Goal: Task Accomplishment & Management: Manage account settings

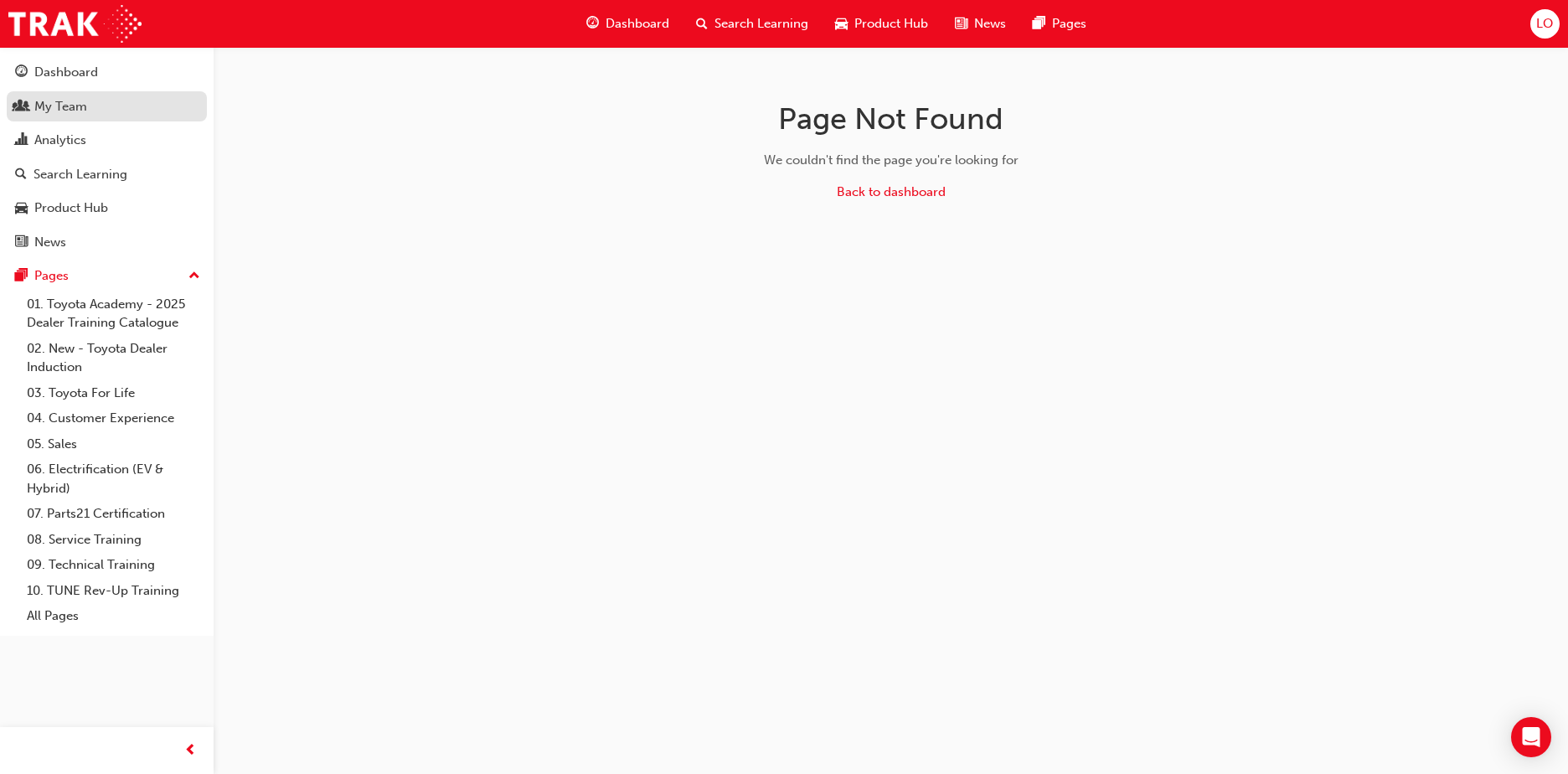
click at [99, 109] on div "My Team" at bounding box center [107, 107] width 183 height 21
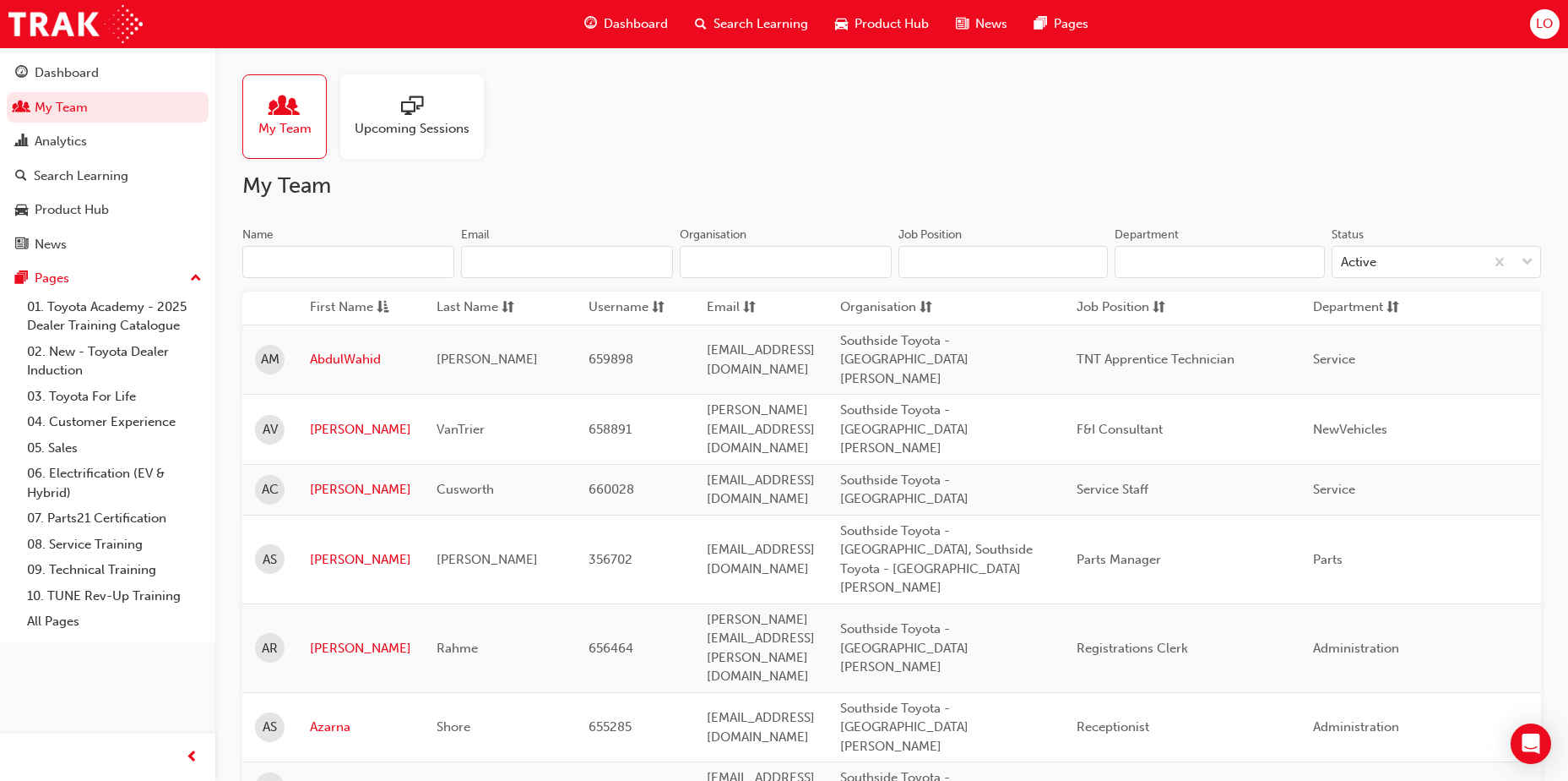
click at [758, 28] on span "Search Learning" at bounding box center [761, 24] width 95 height 19
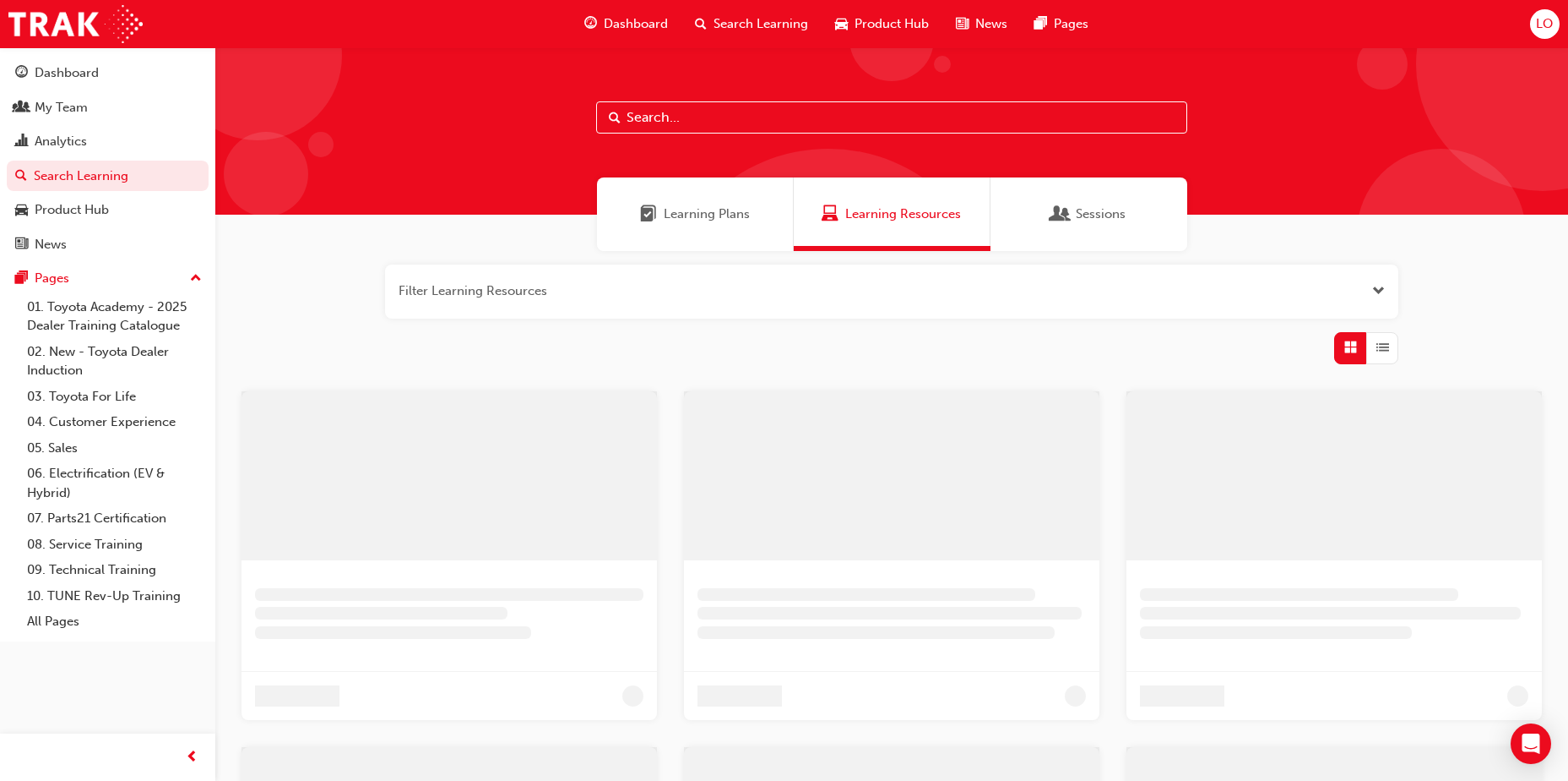
click at [737, 125] on input "text" at bounding box center [892, 118] width 591 height 32
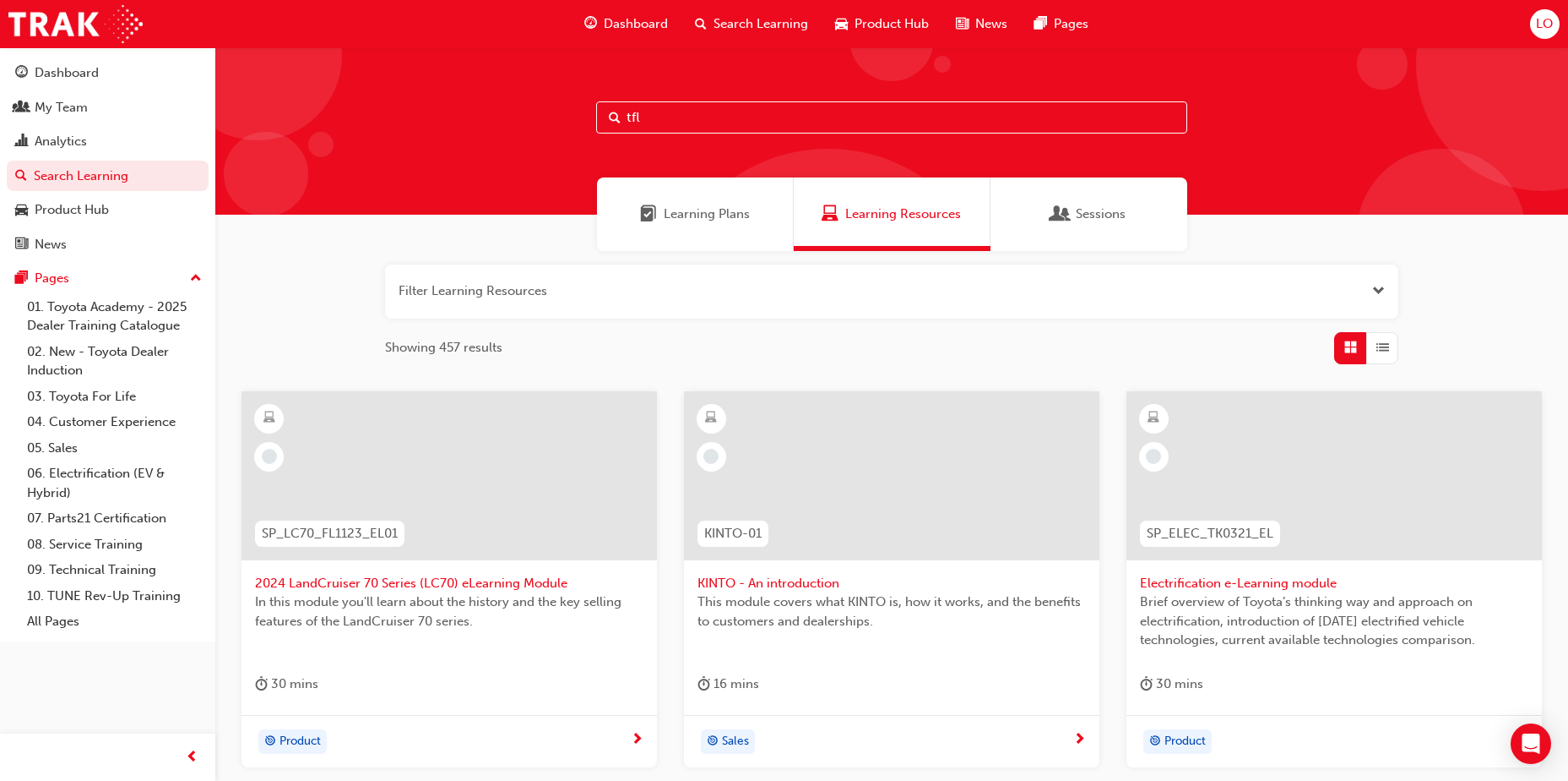
type input "tfl"
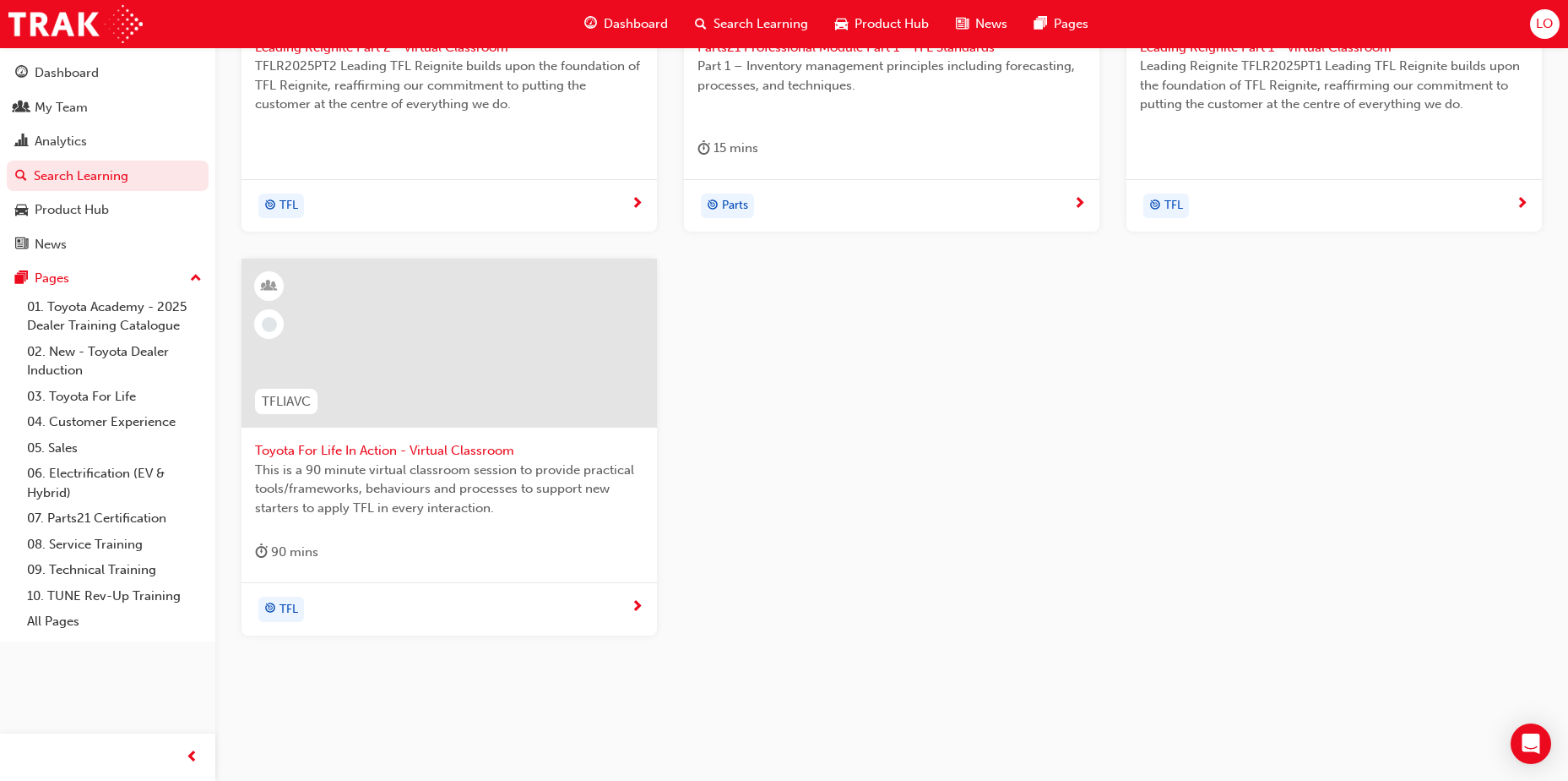
scroll to position [554, 0]
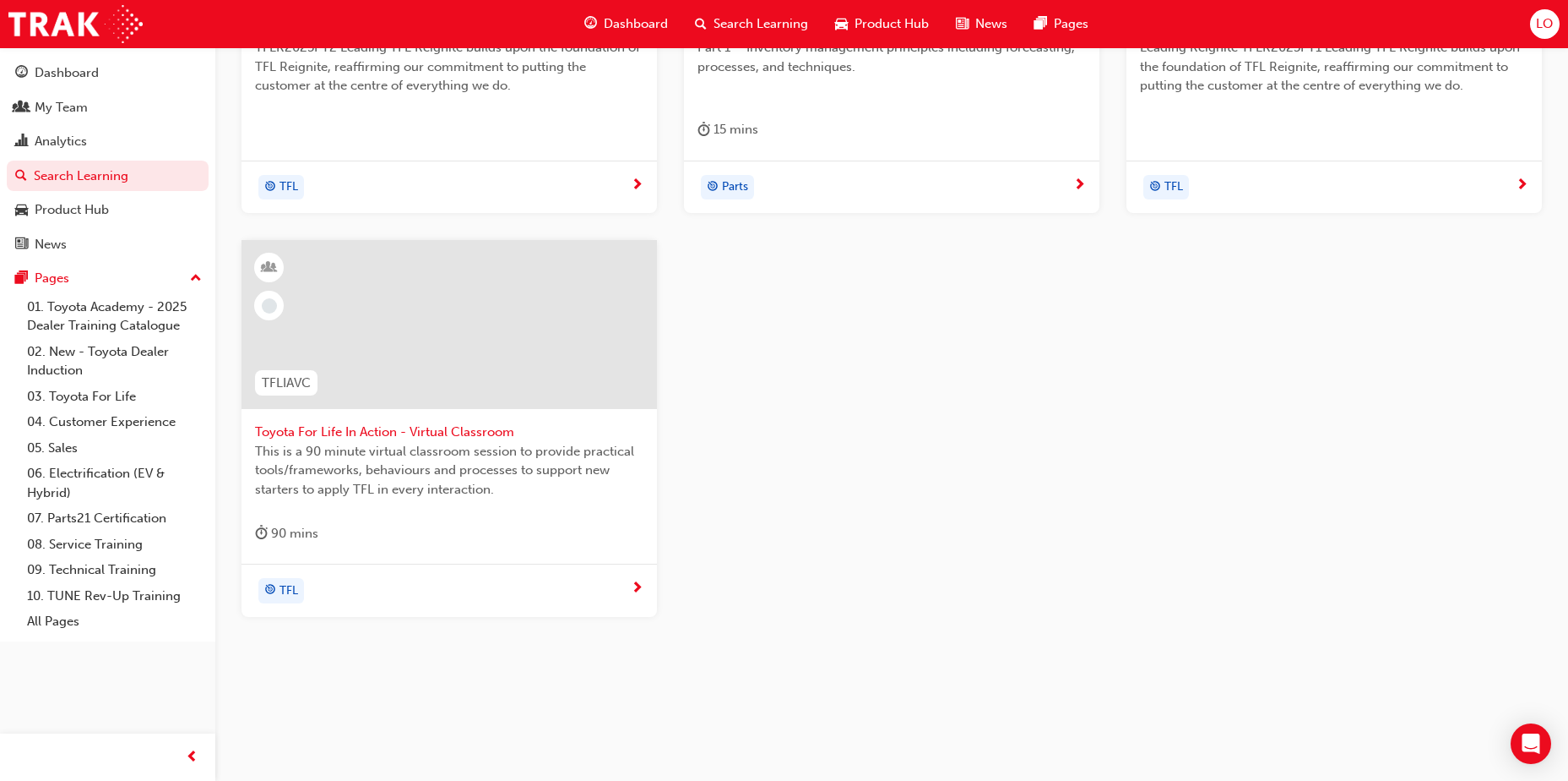
click at [451, 427] on span "Toyota For Life In Action - Virtual Classroom" at bounding box center [449, 432] width 389 height 19
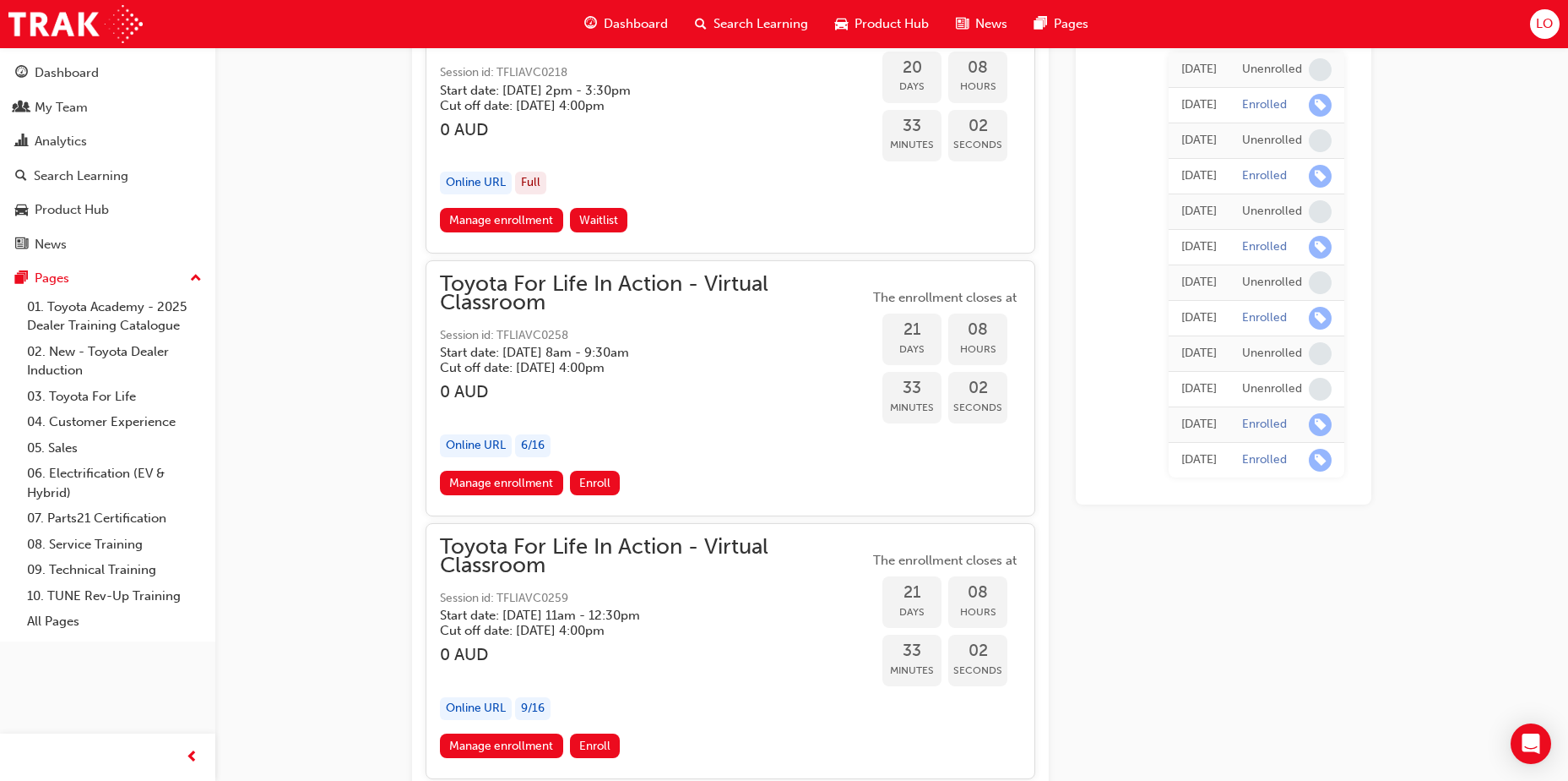
scroll to position [12155, 0]
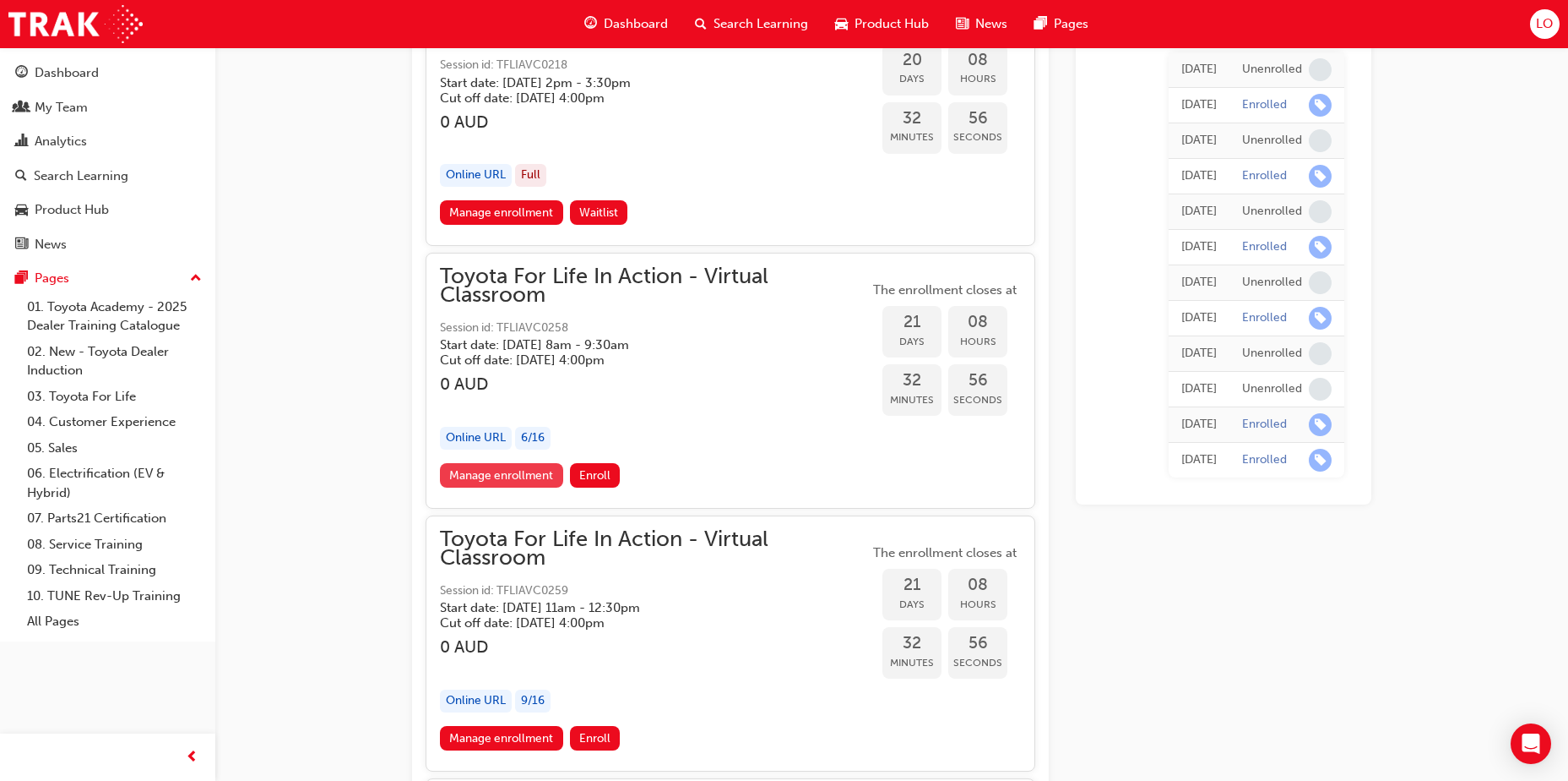
click at [478, 478] on link "Manage enrollment" at bounding box center [502, 475] width 124 height 25
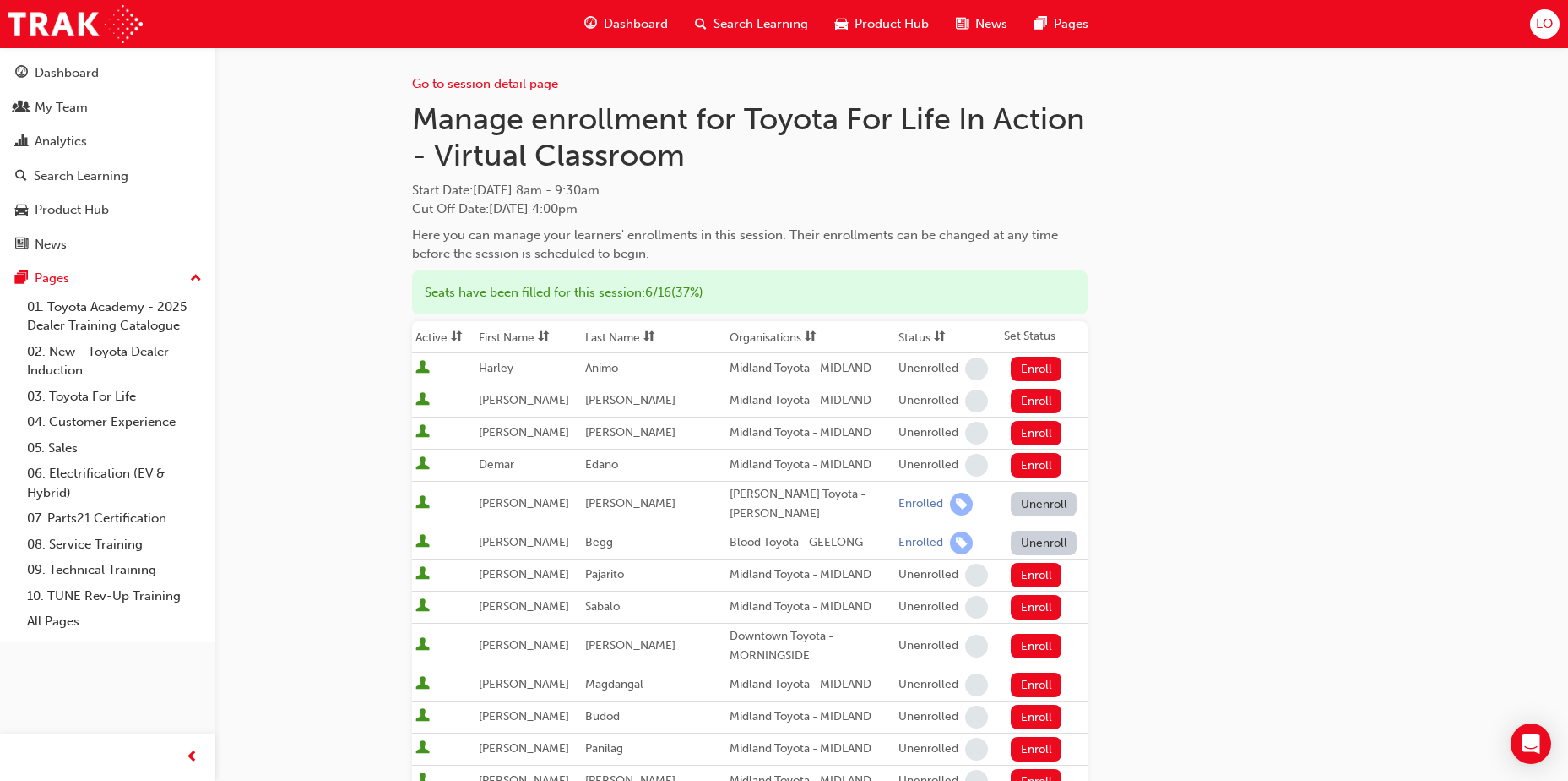
scroll to position [596, 0]
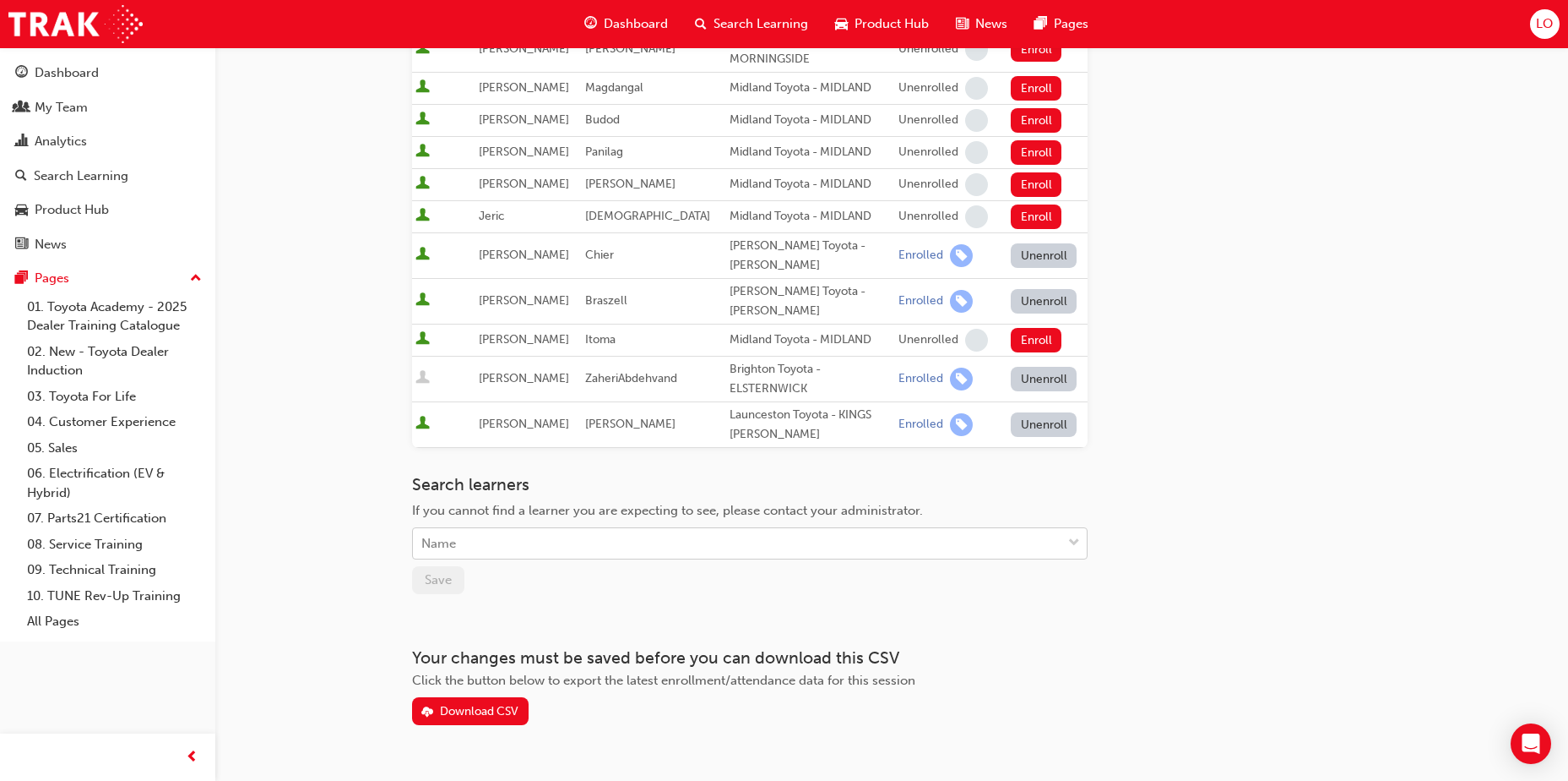
click at [561, 529] on div "Name" at bounding box center [737, 543] width 649 height 30
type input "[PERSON_NAME]"
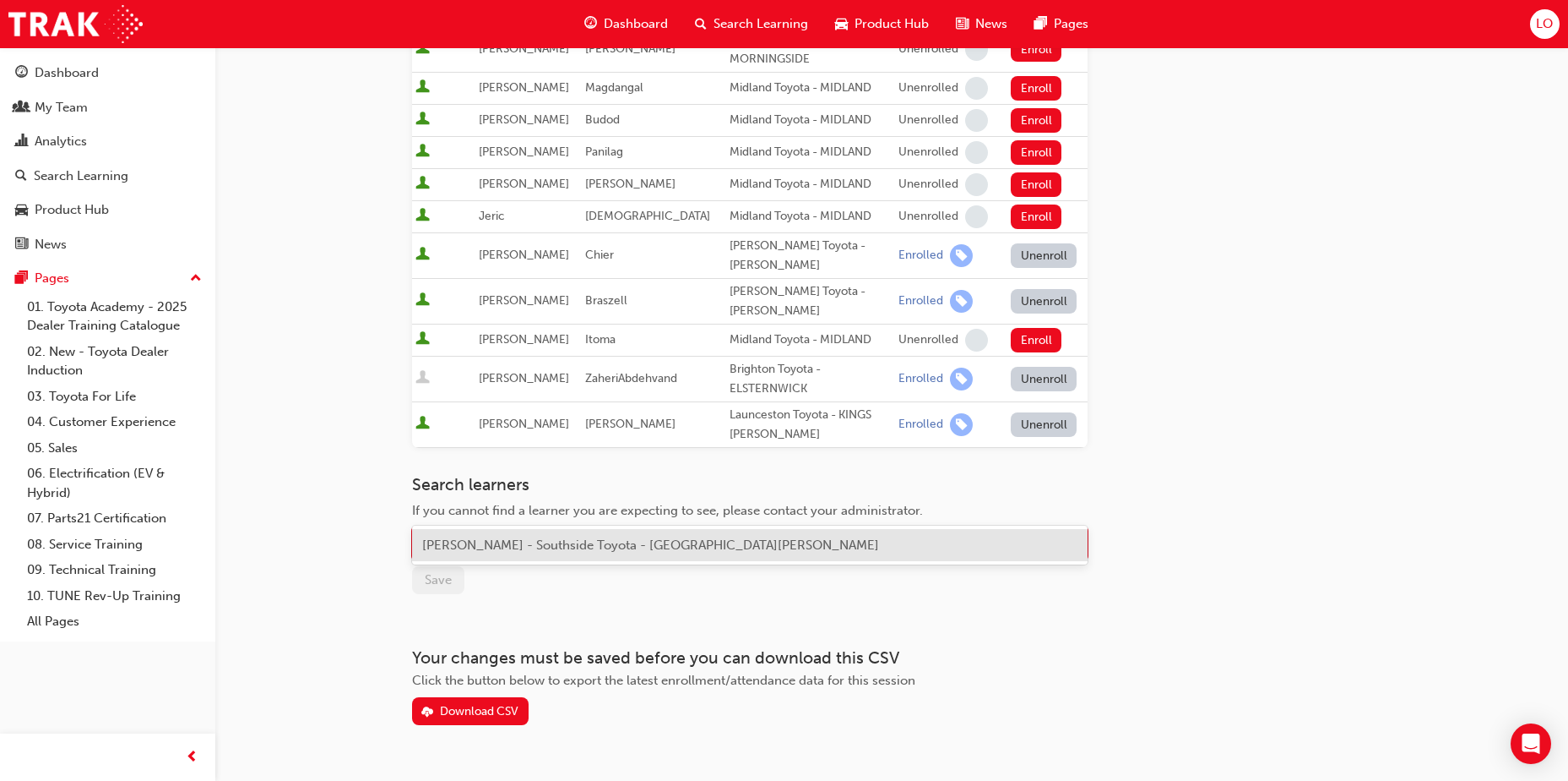
click at [493, 542] on span "[PERSON_NAME] - Southside Toyota - [GEOGRAPHIC_DATA][PERSON_NAME]" at bounding box center [651, 545] width 457 height 15
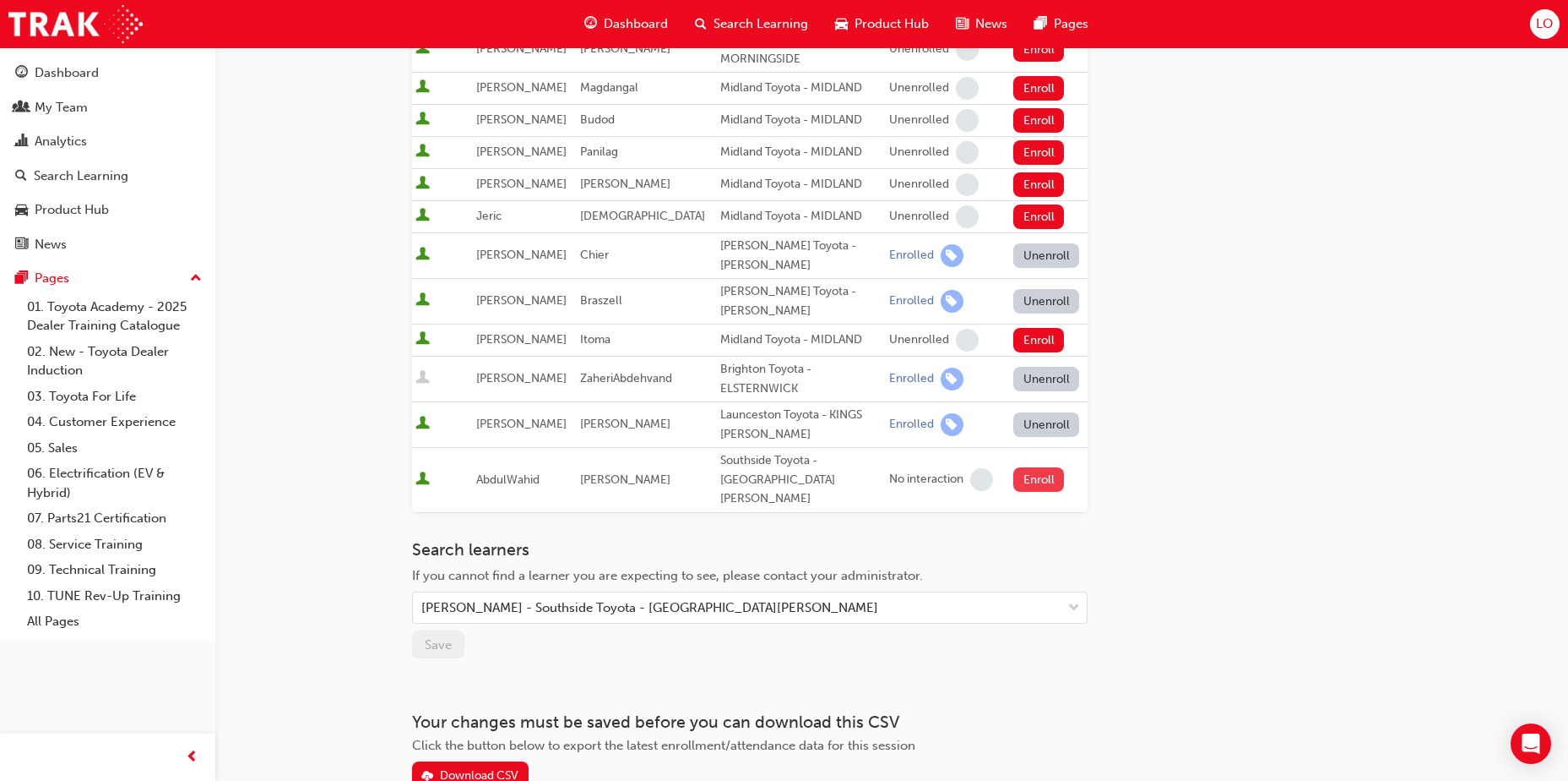
click at [1030, 468] on button "Enroll" at bounding box center [1039, 479] width 51 height 25
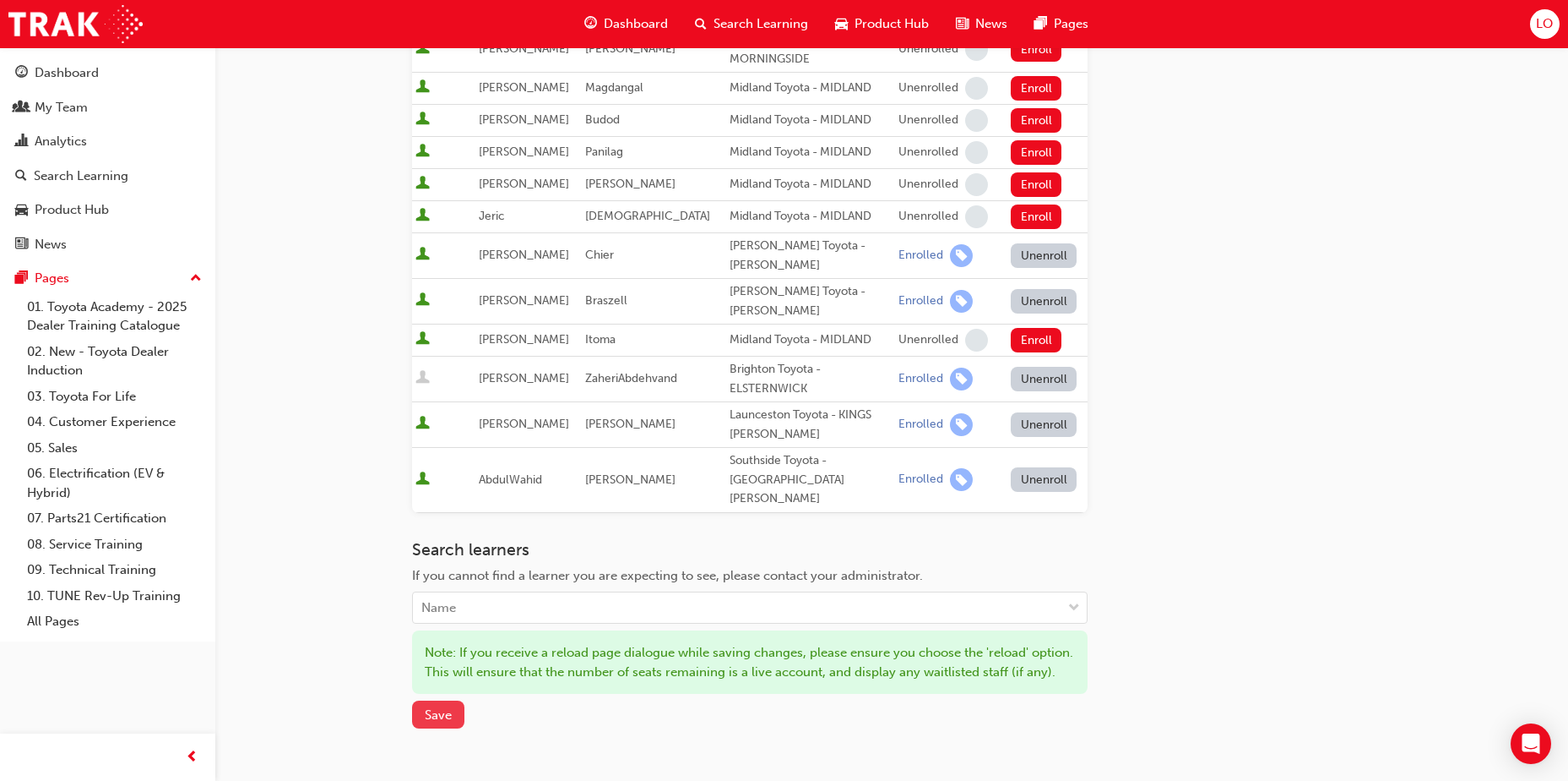
click at [427, 707] on span "Save" at bounding box center [439, 715] width 27 height 15
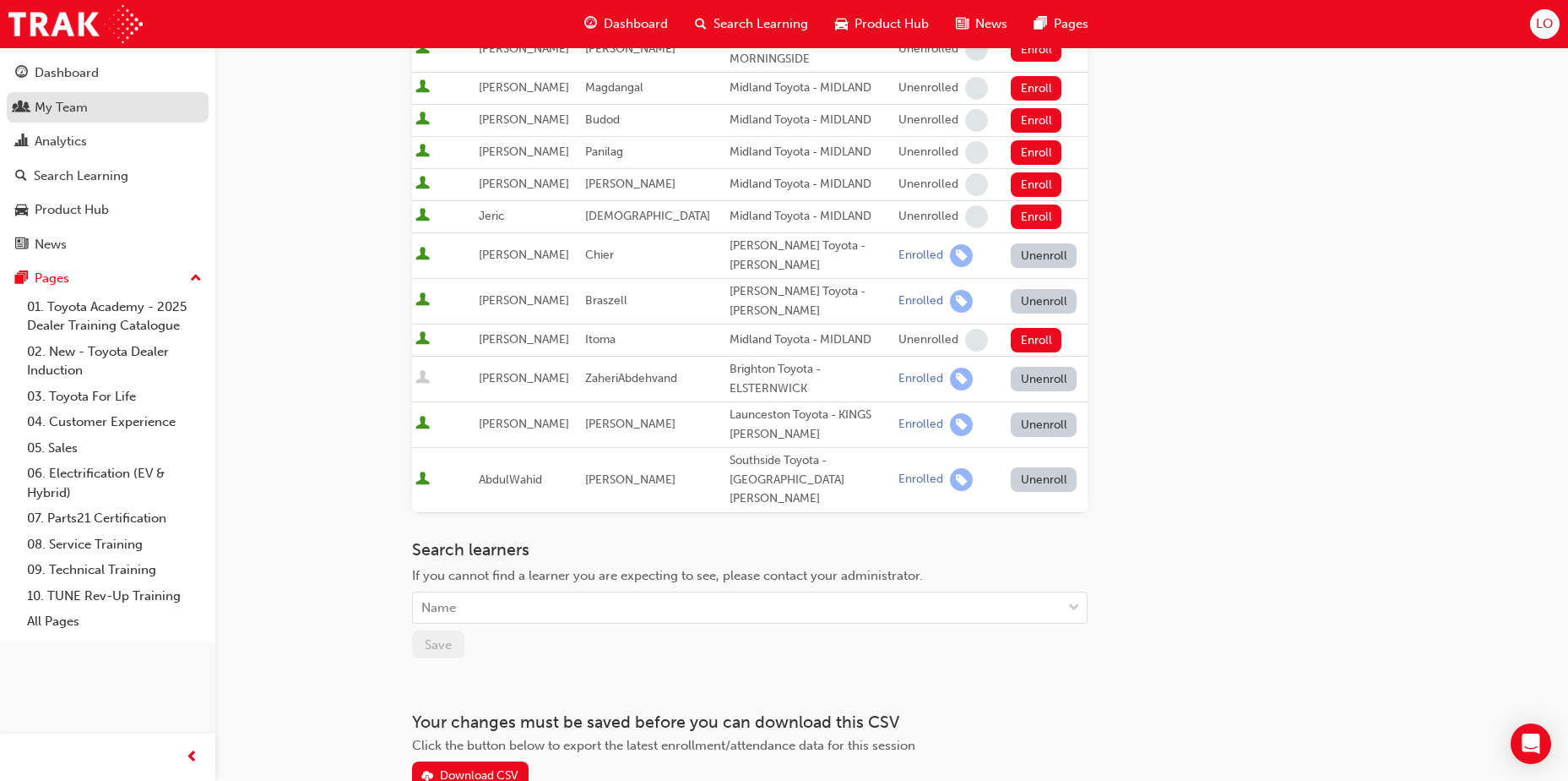
click at [73, 108] on div "My Team" at bounding box center [61, 108] width 53 height 19
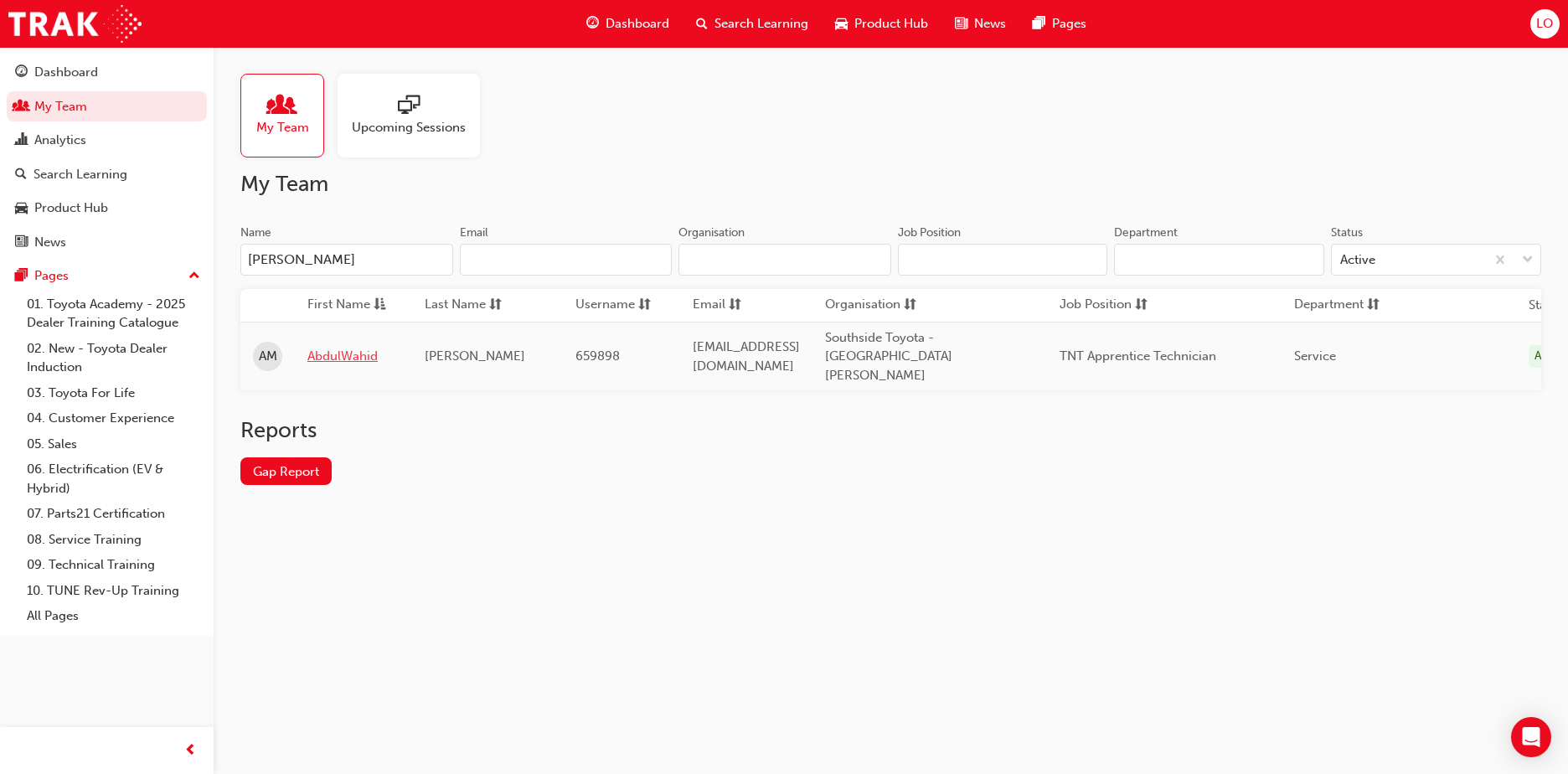
type input "[PERSON_NAME]"
click at [359, 352] on link "AbdulWahid" at bounding box center [354, 356] width 92 height 19
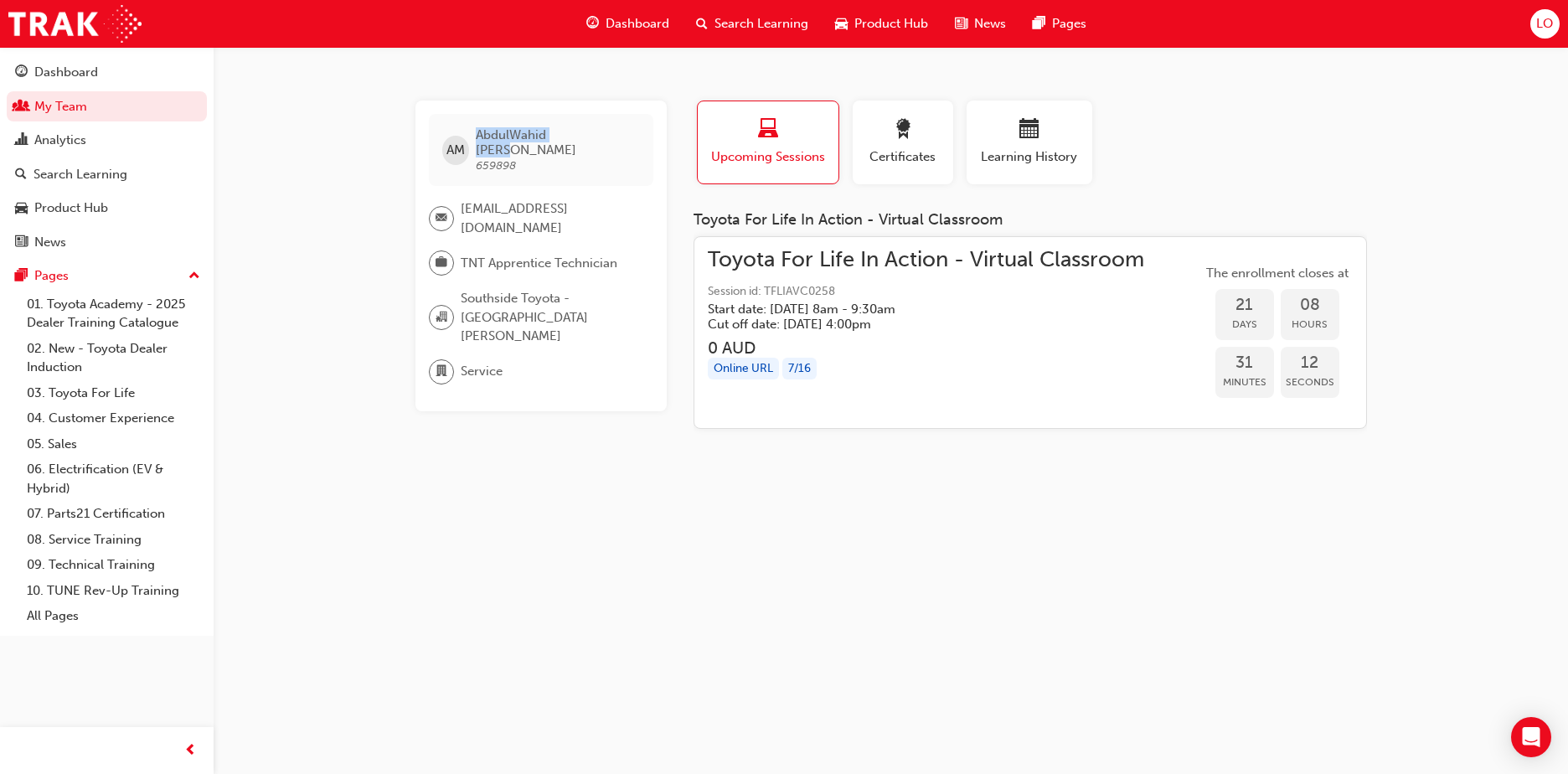
drag, startPoint x: 581, startPoint y: 133, endPoint x: 480, endPoint y: 127, distance: 101.2
click at [480, 127] on div "AM [PERSON_NAME] 659898" at bounding box center [541, 150] width 224 height 72
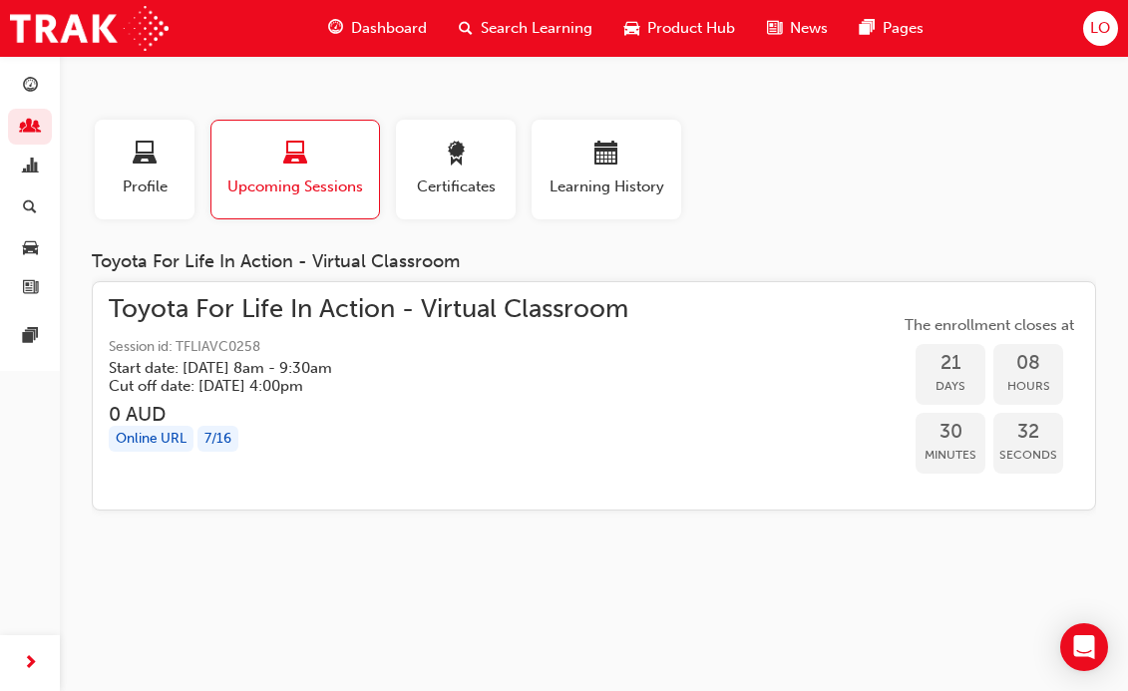
click at [513, 33] on span "Search Learning" at bounding box center [537, 28] width 112 height 23
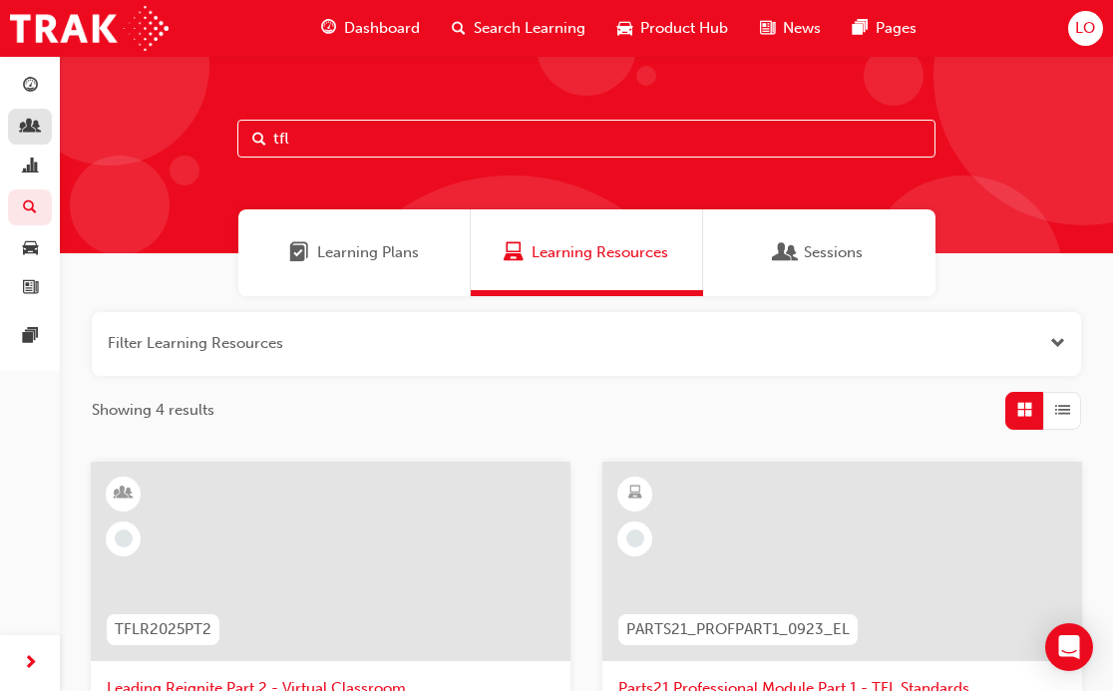
click at [27, 128] on span "people-icon" at bounding box center [30, 128] width 15 height 18
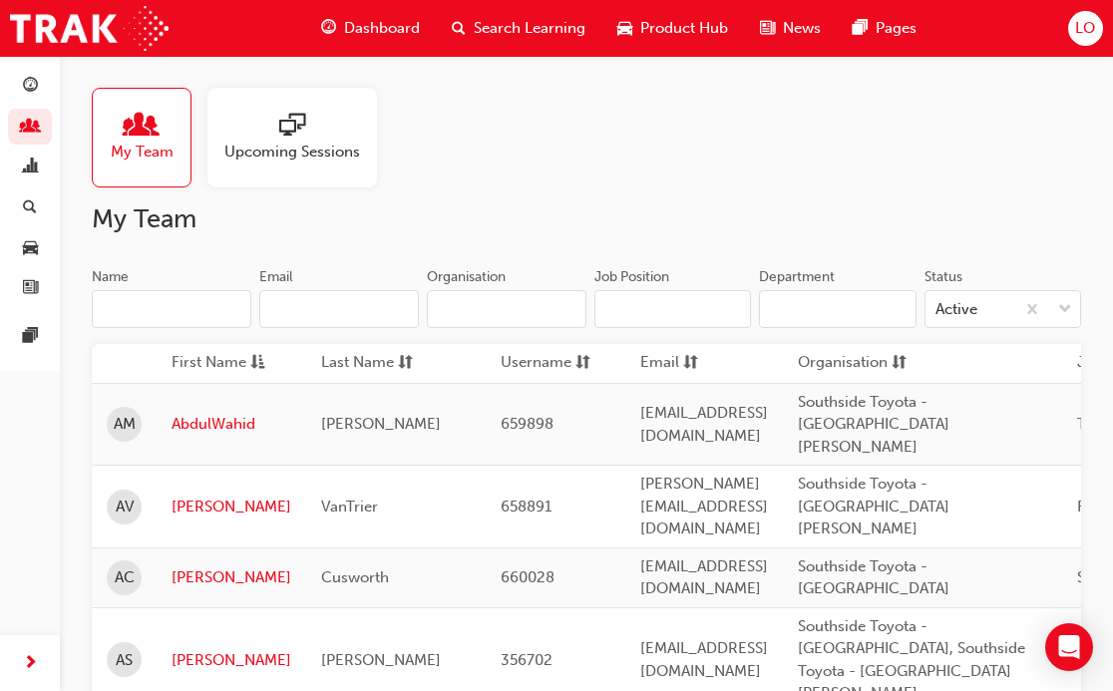
click at [195, 283] on div "Name" at bounding box center [172, 279] width 160 height 24
click at [195, 290] on input "Name" at bounding box center [172, 309] width 160 height 38
click at [168, 301] on input "Name" at bounding box center [172, 309] width 160 height 38
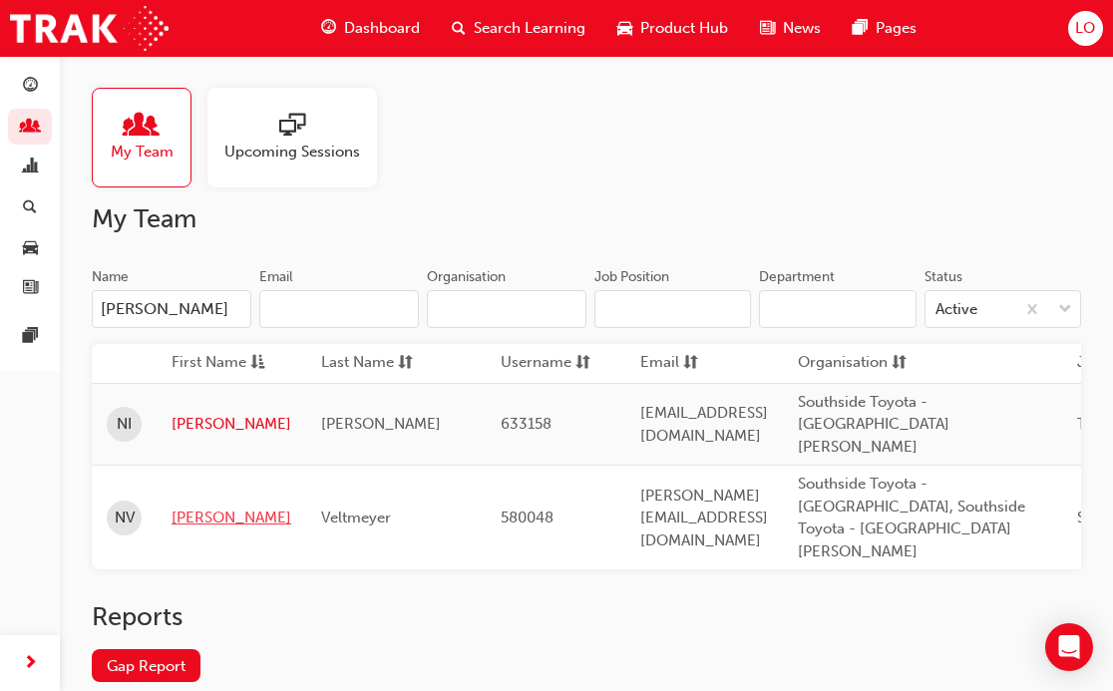
type input "[PERSON_NAME]"
click at [200, 507] on link "[PERSON_NAME]" at bounding box center [232, 518] width 120 height 23
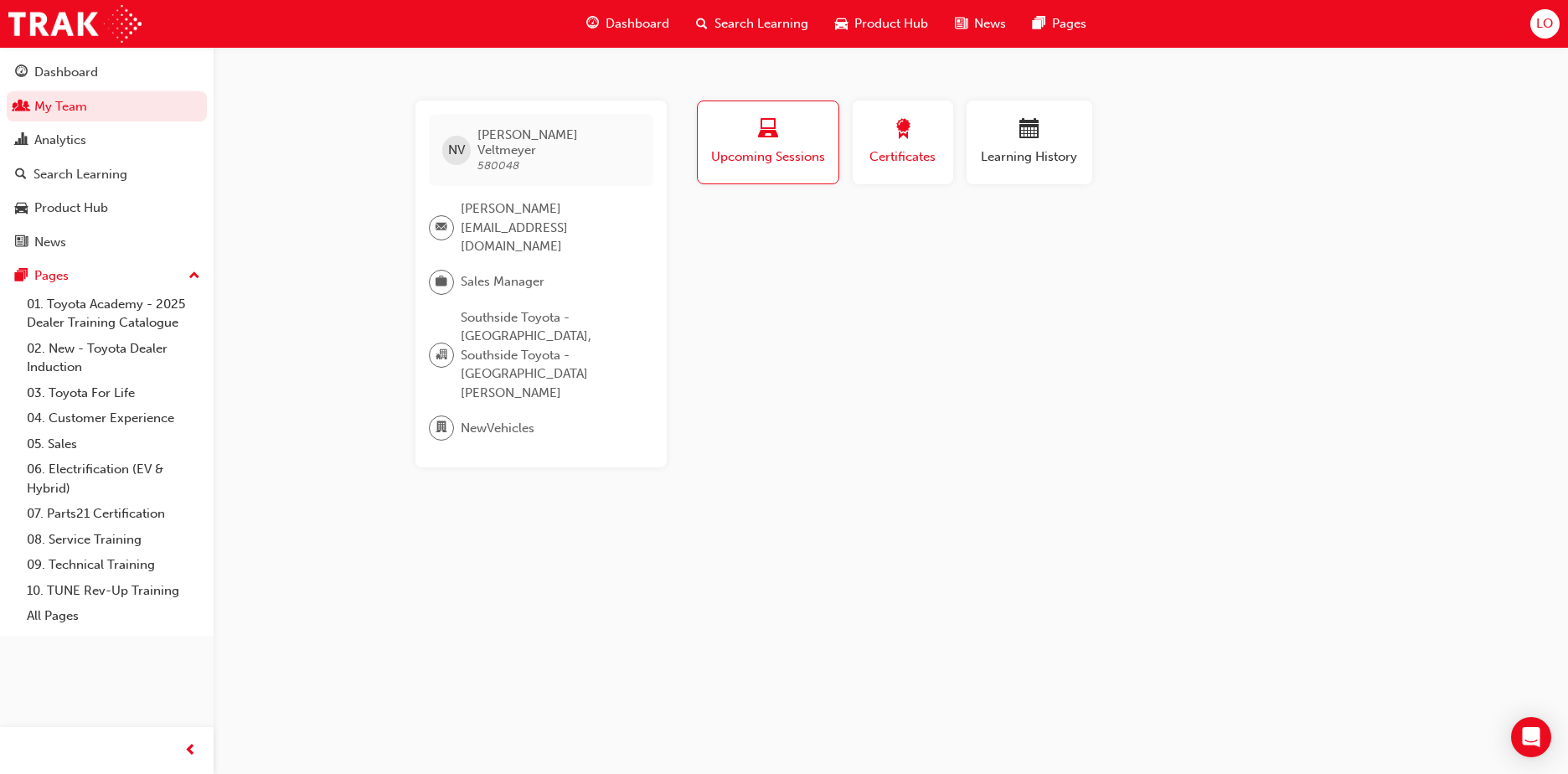
click at [909, 136] on span "award-icon" at bounding box center [903, 130] width 20 height 23
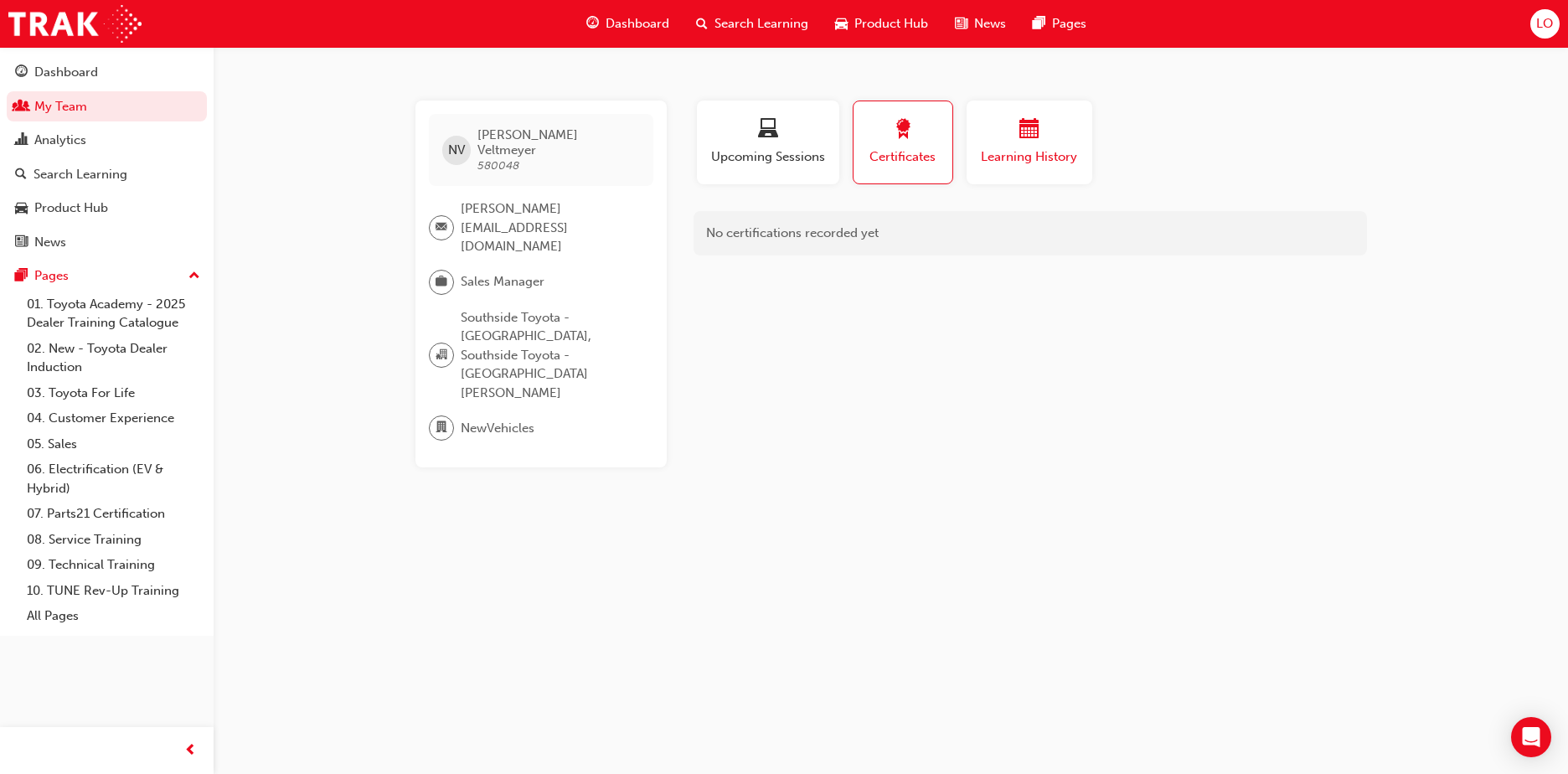
click at [1033, 130] on span "calendar-icon" at bounding box center [1030, 130] width 20 height 23
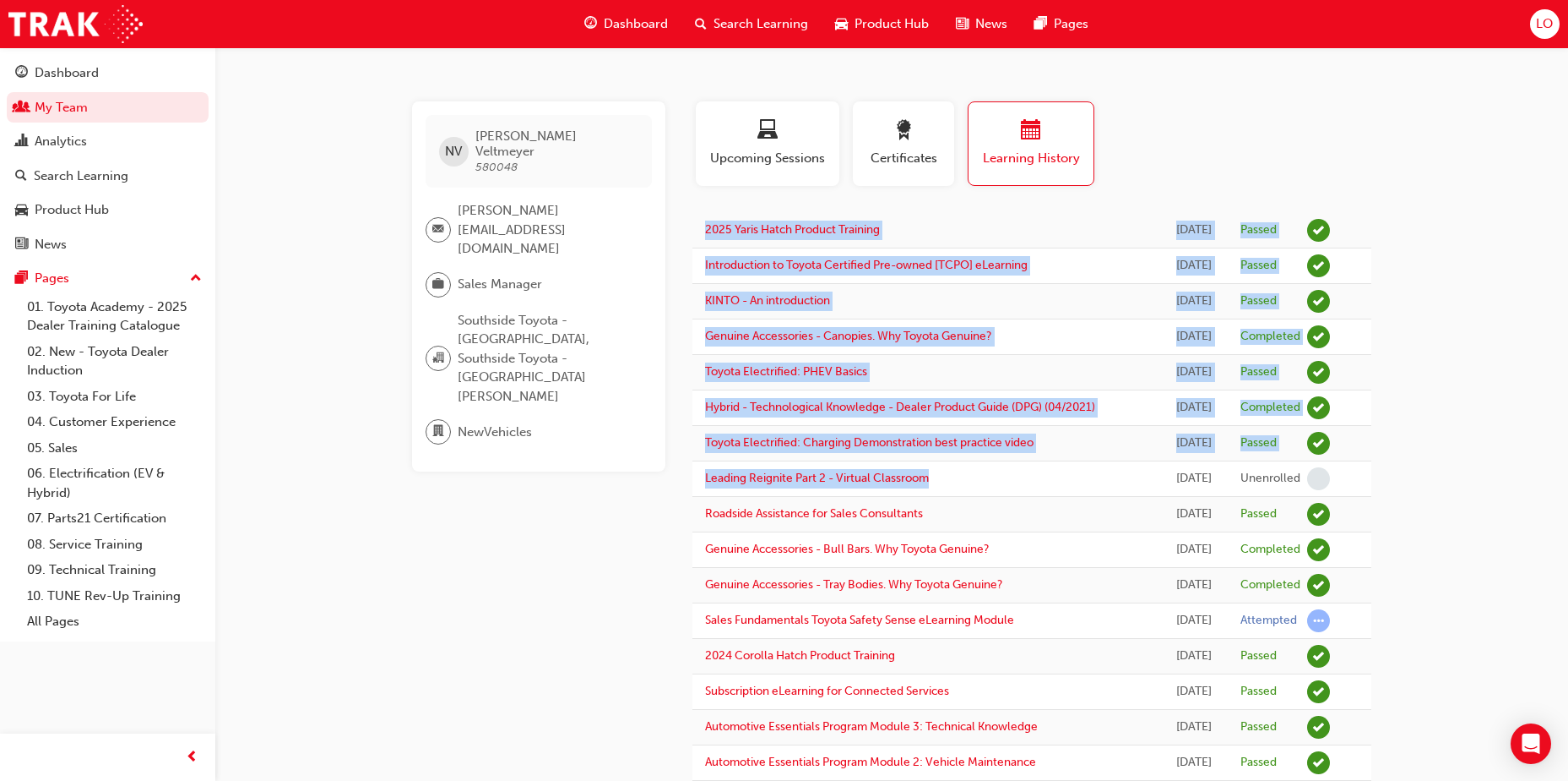
drag, startPoint x: 697, startPoint y: 225, endPoint x: 1077, endPoint y: 477, distance: 456.0
drag, startPoint x: 1077, startPoint y: 477, endPoint x: 1068, endPoint y: 485, distance: 12.0
click at [1068, 485] on td "Leading Reignite Part 2 - Virtual Classroom" at bounding box center [926, 479] width 467 height 36
